Goal: Check status: Check status

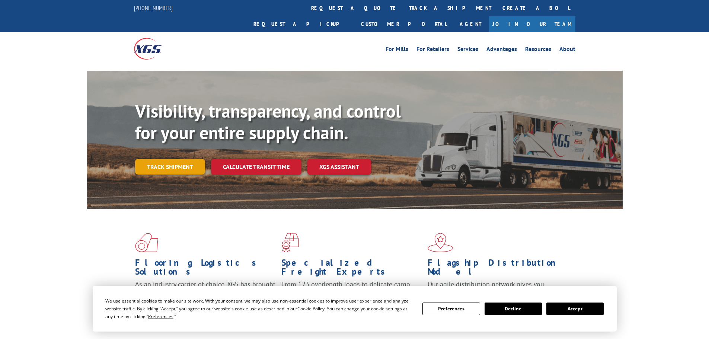
click at [187, 159] on link "Track shipment" at bounding box center [170, 167] width 70 height 16
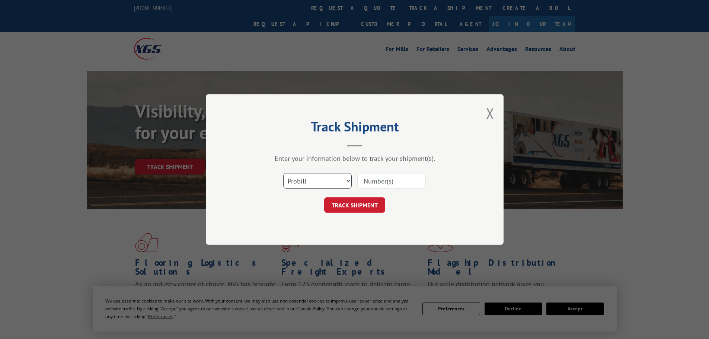
click at [311, 180] on select "Select category... Probill BOL PO" at bounding box center [317, 181] width 69 height 16
select select "bol"
click at [283, 173] on select "Select category... Probill BOL PO" at bounding box center [317, 181] width 69 height 16
click at [378, 182] on input at bounding box center [391, 181] width 69 height 16
paste input "6023791"
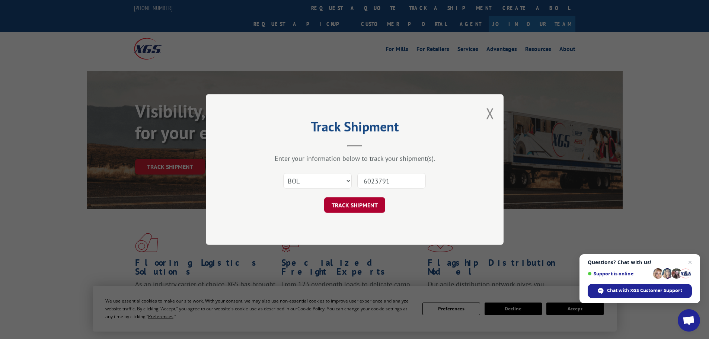
type input "6023791"
click at [371, 204] on button "TRACK SHIPMENT" at bounding box center [354, 205] width 61 height 16
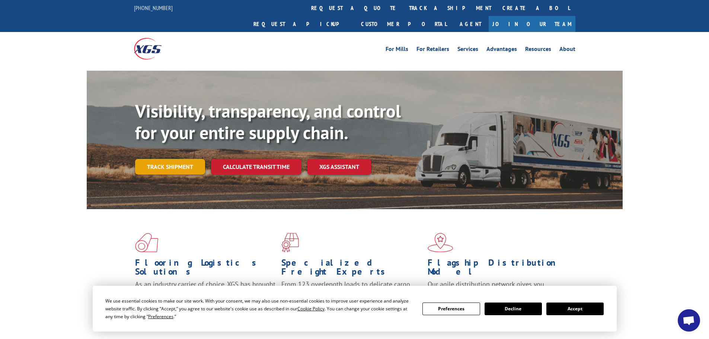
click at [155, 159] on link "Track shipment" at bounding box center [170, 167] width 70 height 16
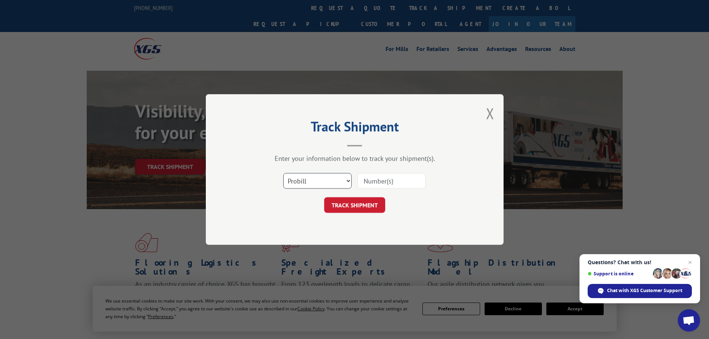
click at [327, 184] on select "Select category... Probill BOL PO" at bounding box center [317, 181] width 69 height 16
select select "bol"
click at [283, 173] on select "Select category... Probill BOL PO" at bounding box center [317, 181] width 69 height 16
click at [368, 182] on input at bounding box center [391, 181] width 69 height 16
paste input "5193920"
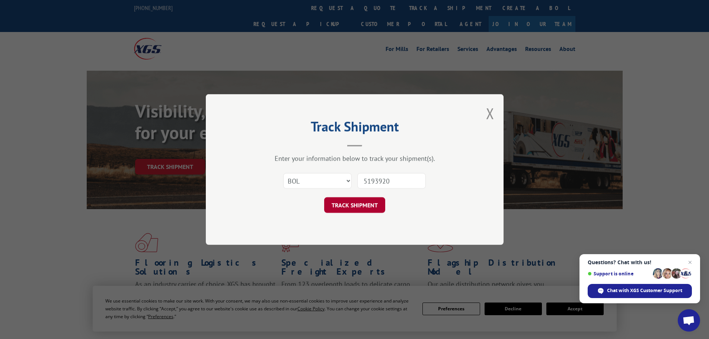
type input "5193920"
click at [357, 198] on button "TRACK SHIPMENT" at bounding box center [354, 205] width 61 height 16
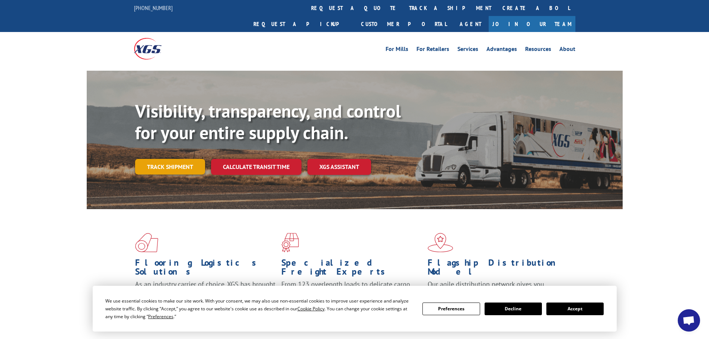
click at [158, 159] on link "Track shipment" at bounding box center [170, 167] width 70 height 16
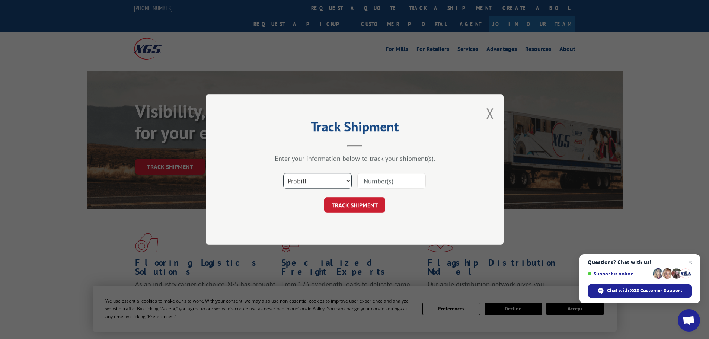
click at [309, 181] on select "Select category... Probill BOL PO" at bounding box center [317, 181] width 69 height 16
select select "bol"
click at [283, 173] on select "Select category... Probill BOL PO" at bounding box center [317, 181] width 69 height 16
click at [370, 185] on input at bounding box center [391, 181] width 69 height 16
paste input "5195202"
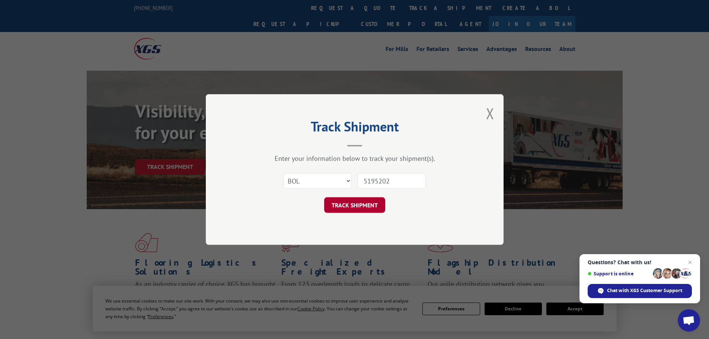
type input "5195202"
click at [364, 201] on button "TRACK SHIPMENT" at bounding box center [354, 205] width 61 height 16
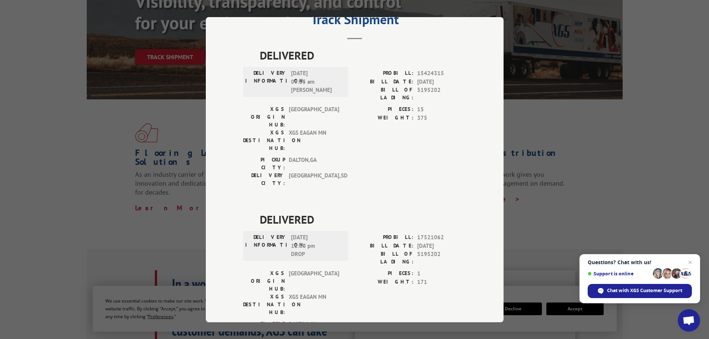
scroll to position [112, 0]
